Goal: Transaction & Acquisition: Purchase product/service

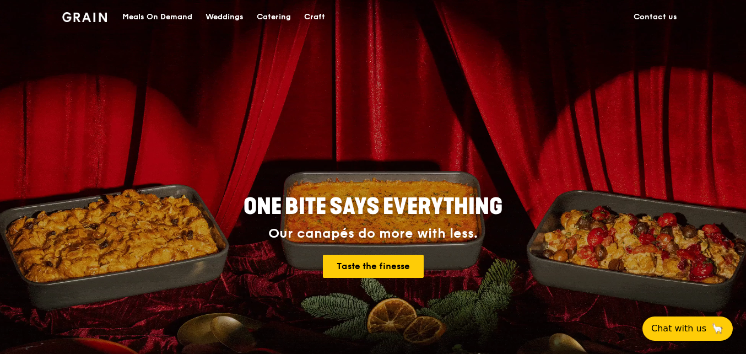
click at [171, 15] on div "Meals On Demand" at bounding box center [157, 17] width 70 height 33
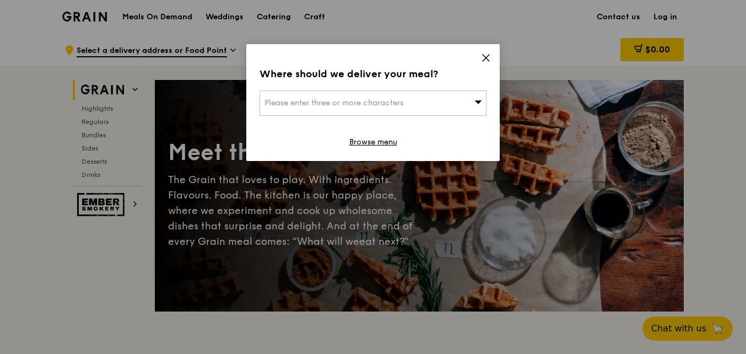
click at [484, 61] on icon at bounding box center [486, 58] width 10 height 10
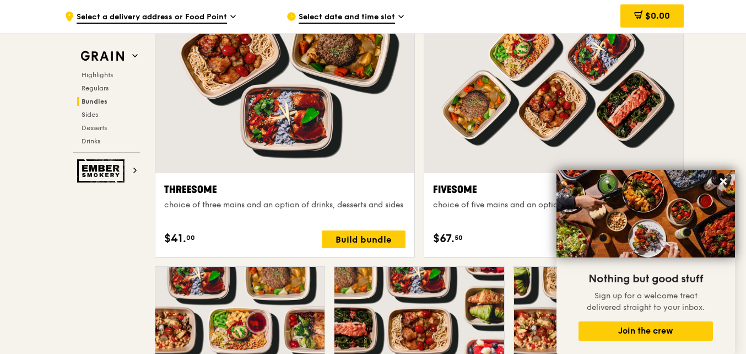
scroll to position [1967, 0]
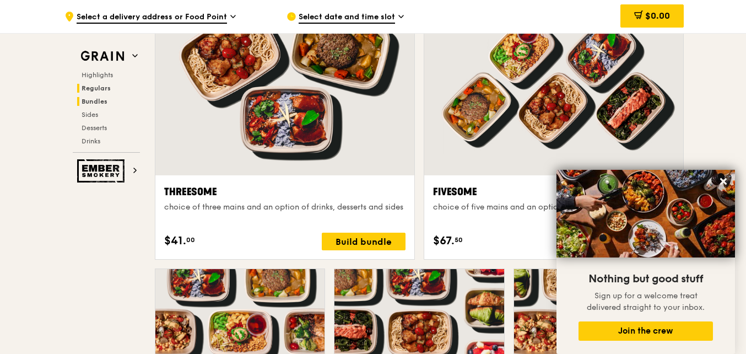
click at [99, 88] on span "Regulars" at bounding box center [96, 88] width 29 height 8
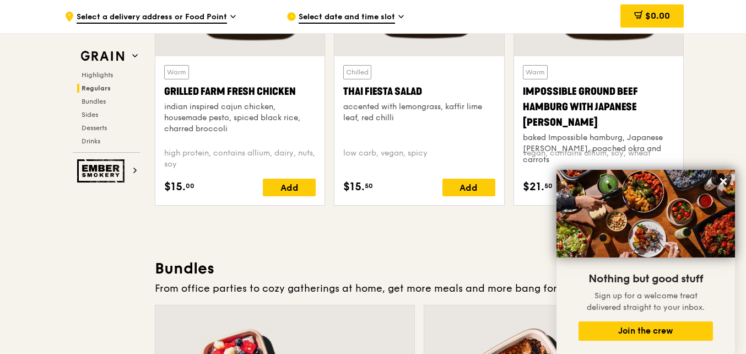
scroll to position [1373, 0]
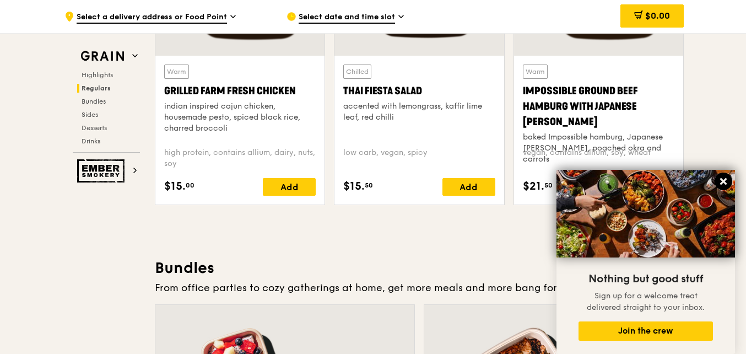
click at [727, 186] on icon at bounding box center [723, 181] width 10 height 10
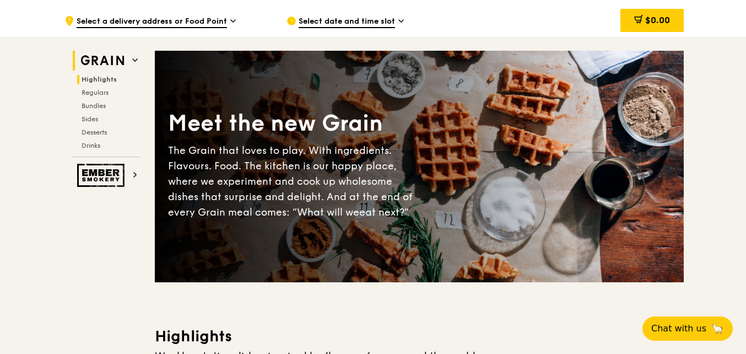
scroll to position [0, 0]
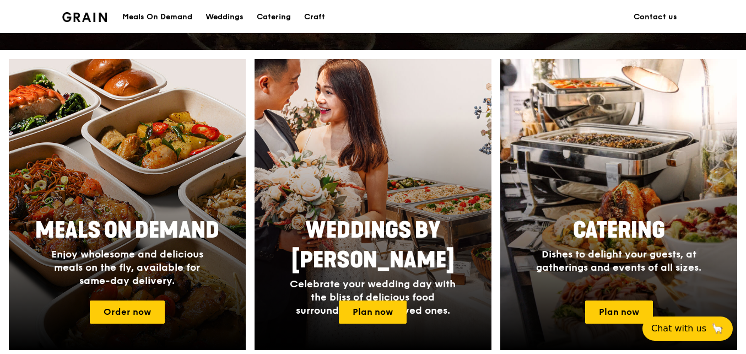
scroll to position [390, 0]
